Goal: Find specific page/section: Find specific page/section

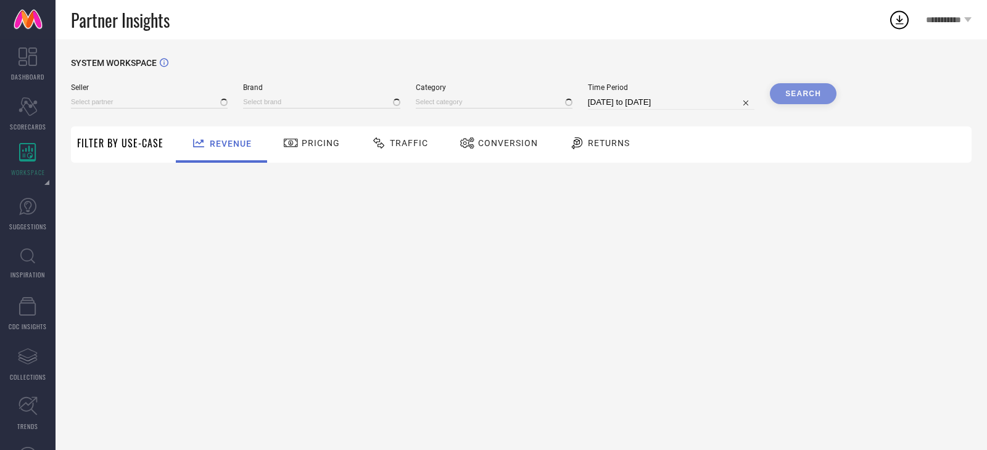
type input "All"
type input "1 STOP FASHION"
type input "All"
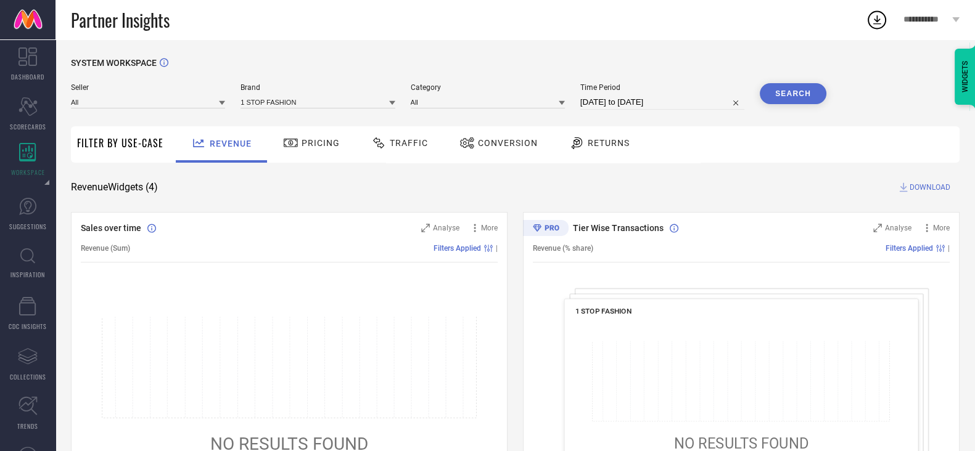
click at [880, 69] on div "SYSTEM WORKSPACE" at bounding box center [515, 70] width 889 height 25
